Goal: Task Accomplishment & Management: Manage account settings

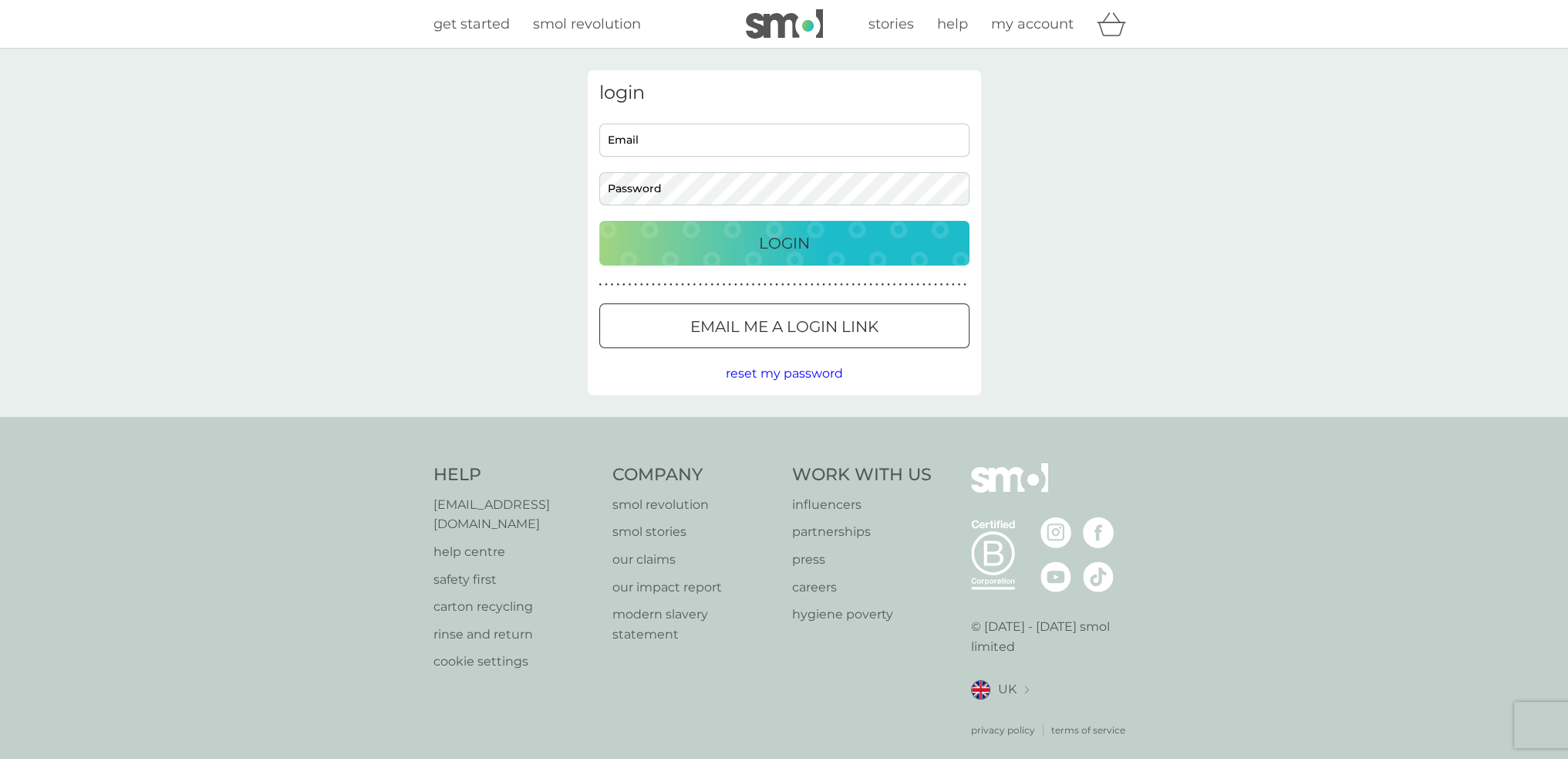
type input "[PERSON_NAME][EMAIL_ADDRESS][PERSON_NAME][DOMAIN_NAME]"
click at [761, 231] on p "Login" at bounding box center [784, 243] width 51 height 25
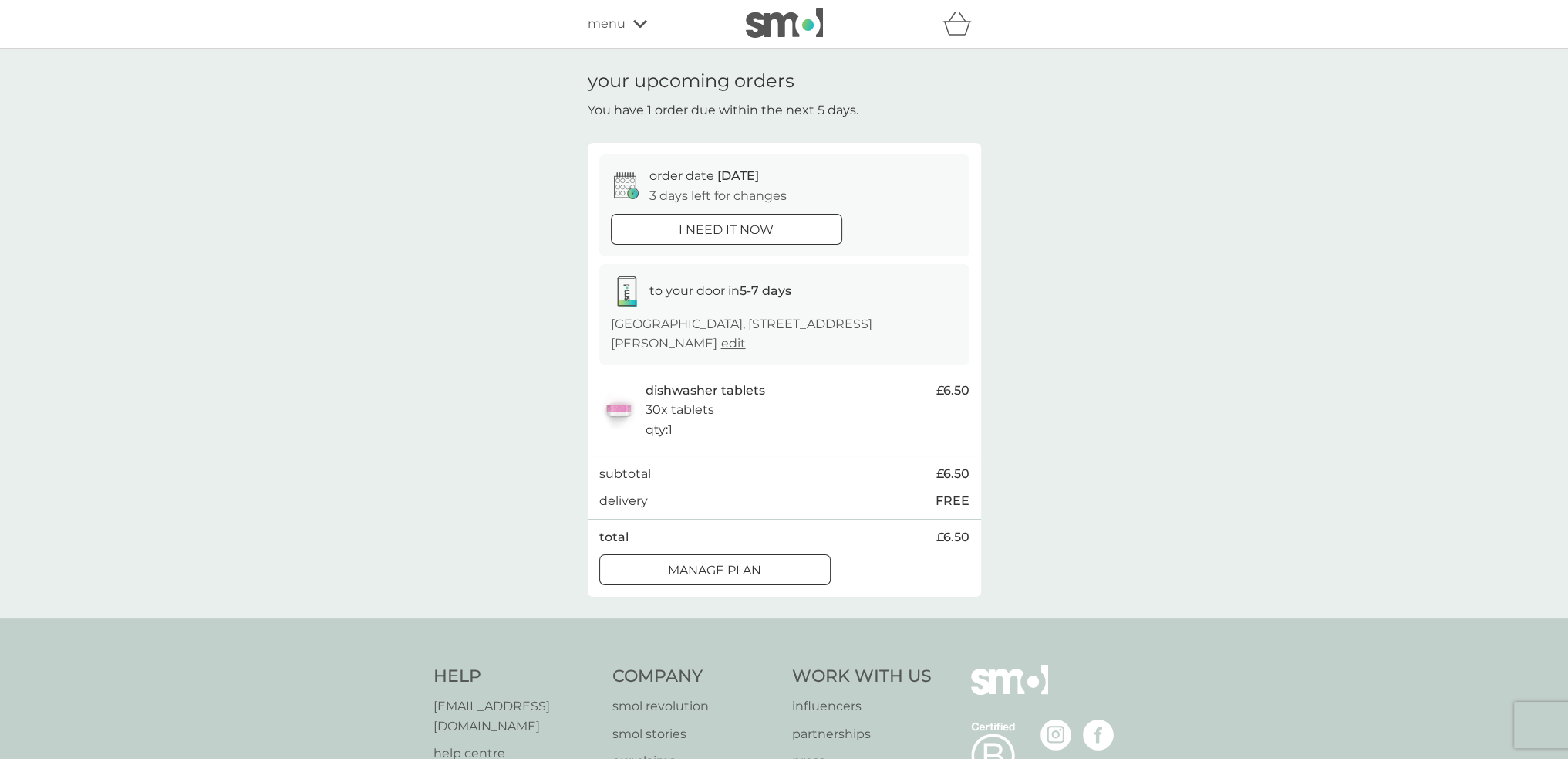
click at [757, 567] on p "Manage plan" at bounding box center [715, 570] width 93 height 20
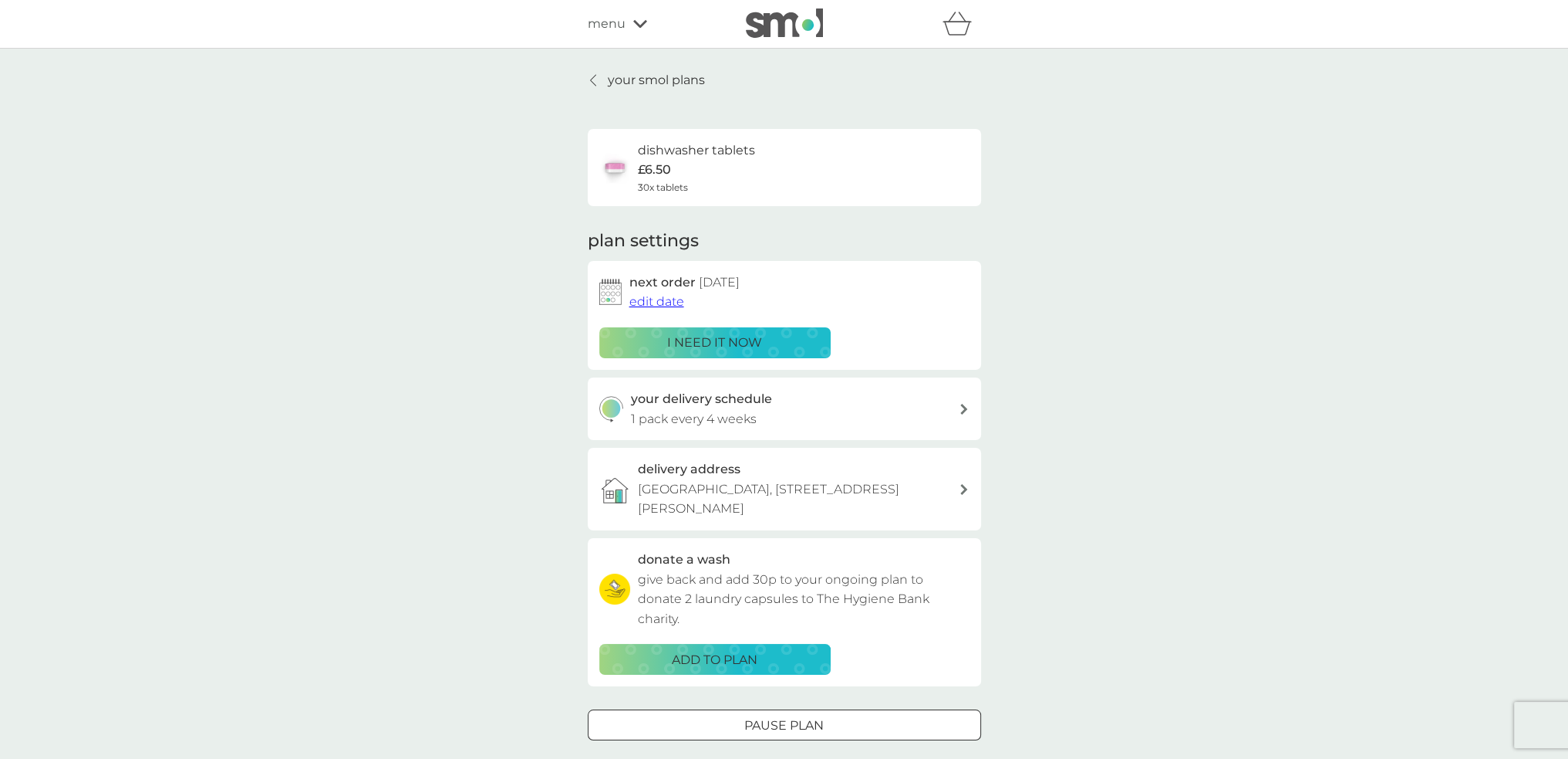
click at [663, 298] on span "edit date" at bounding box center [656, 301] width 55 height 15
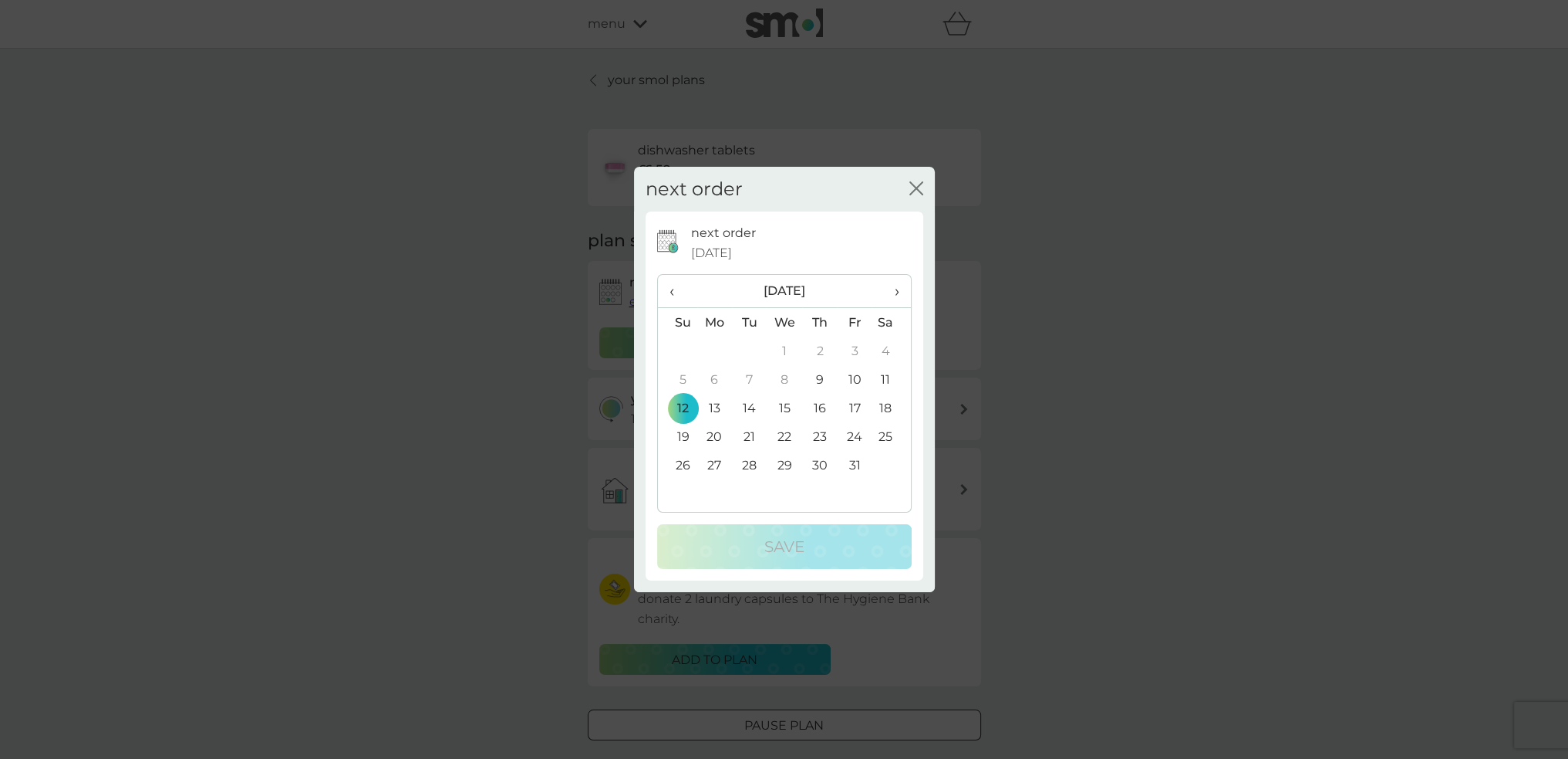
click at [682, 435] on td "19" at bounding box center [678, 436] width 40 height 29
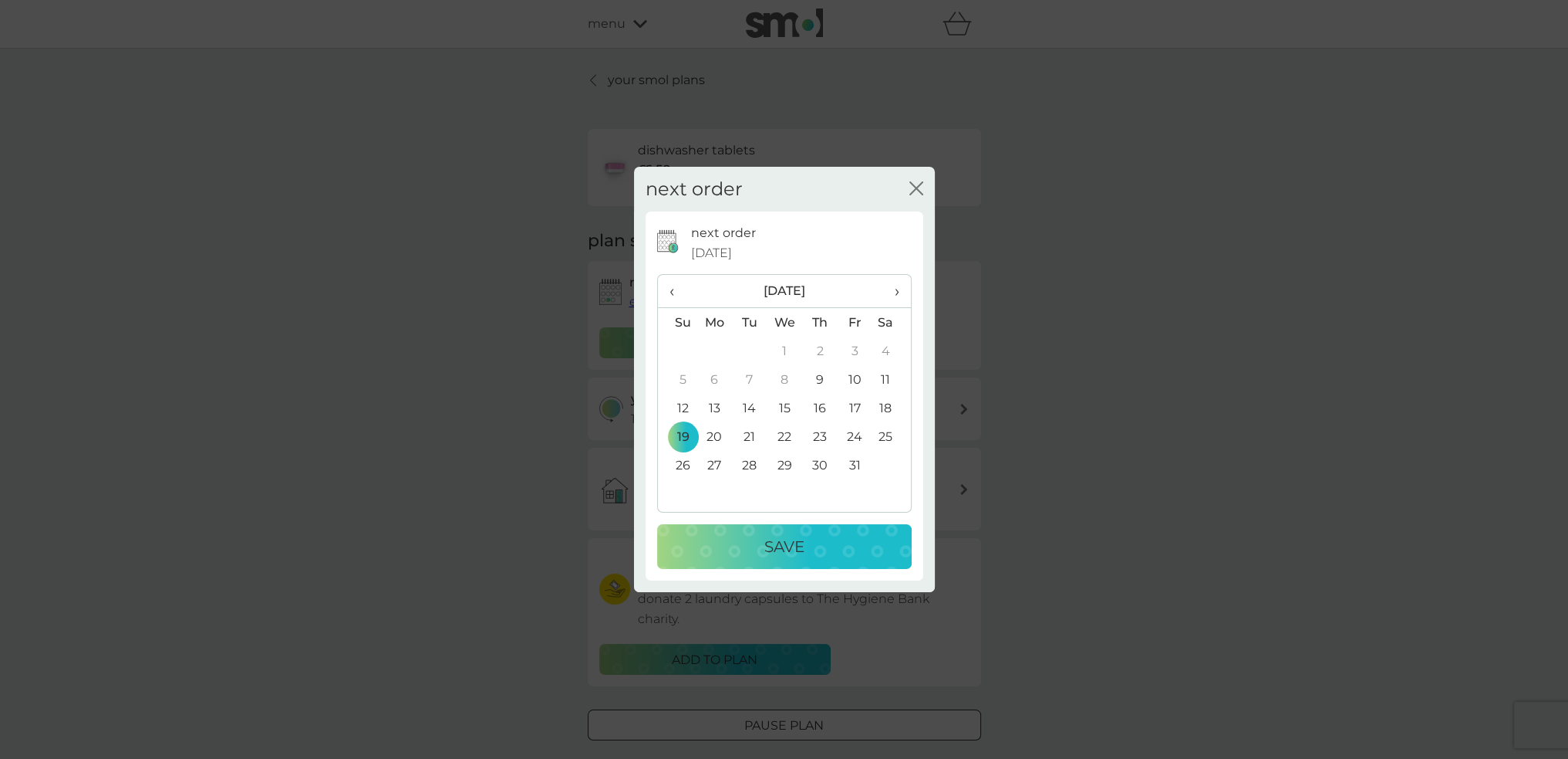
click at [757, 549] on div "Save" at bounding box center [784, 546] width 224 height 25
